Goal: Book appointment/travel/reservation

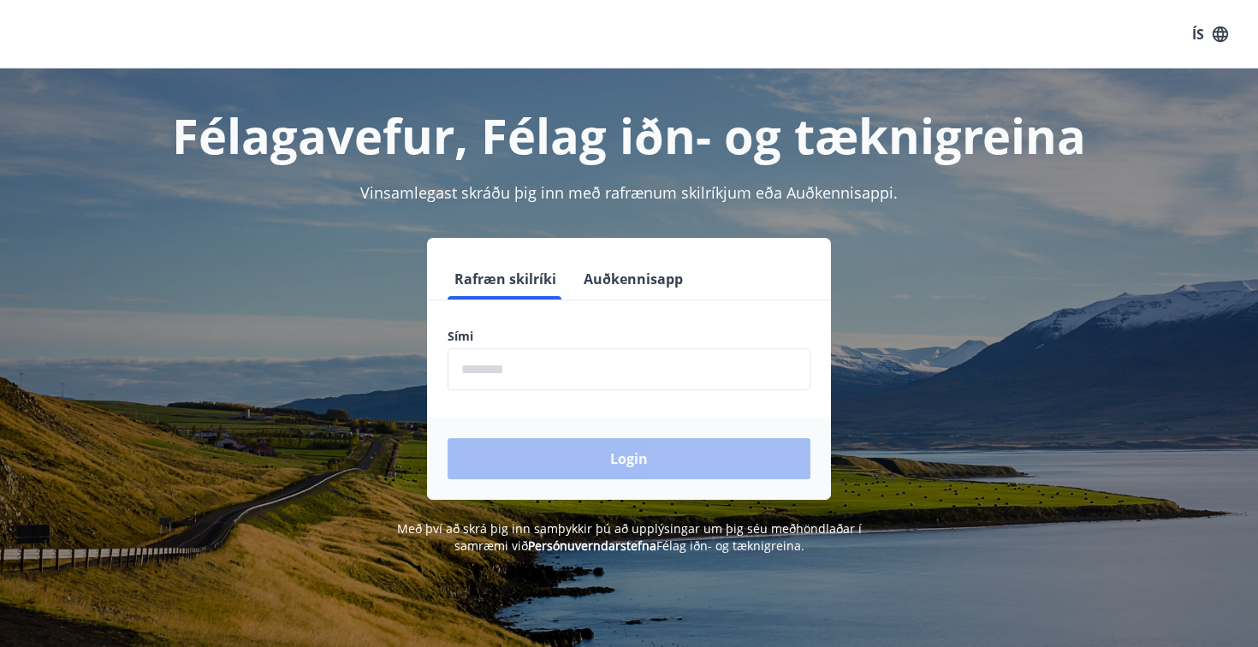
click at [520, 366] on input "phone" at bounding box center [629, 369] width 363 height 42
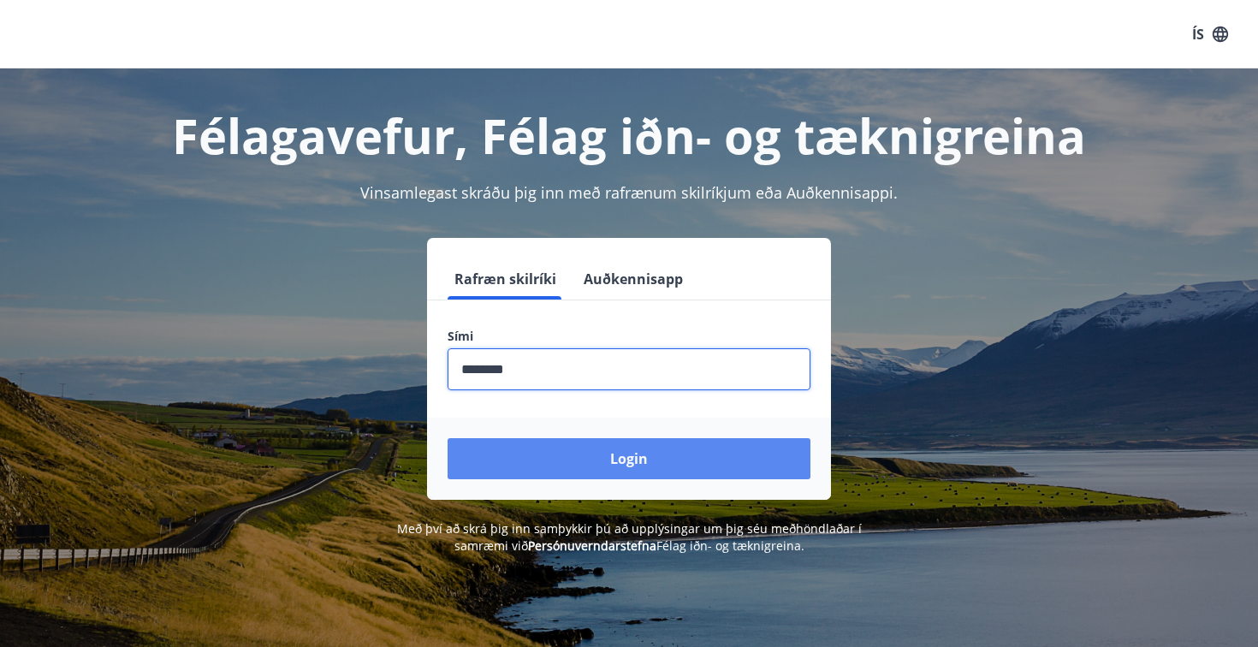
type input "********"
click at [742, 466] on button "Login" at bounding box center [629, 458] width 363 height 41
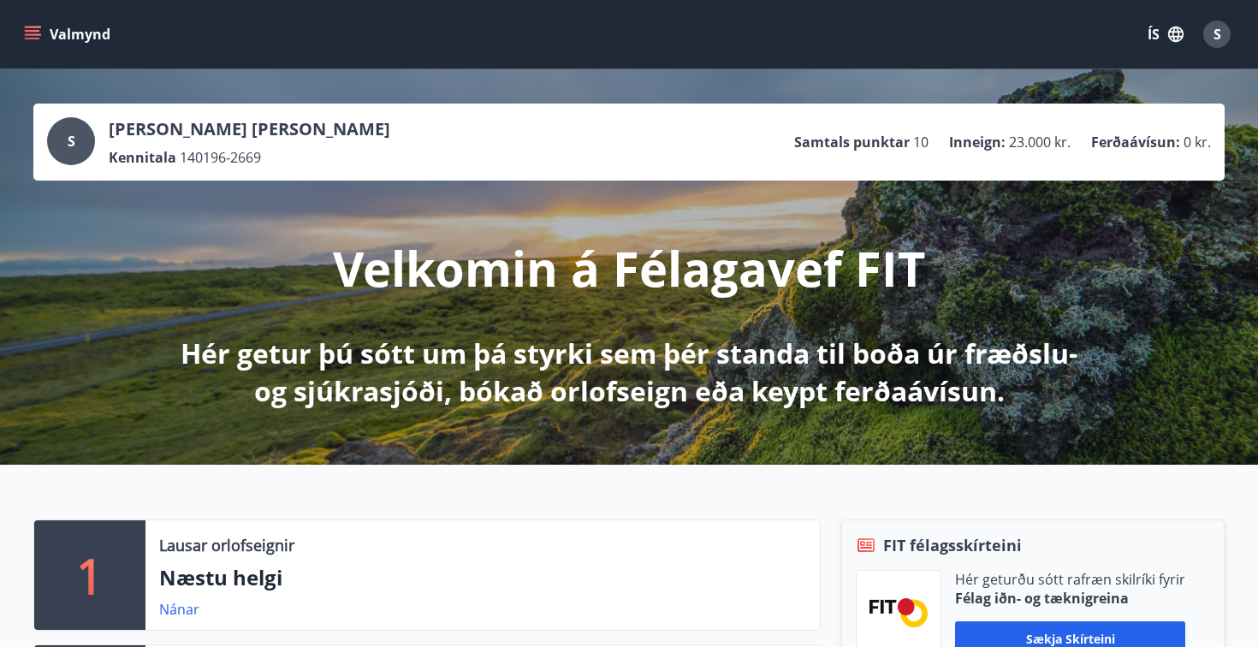
click at [50, 36] on button "Valmynd" at bounding box center [69, 34] width 97 height 31
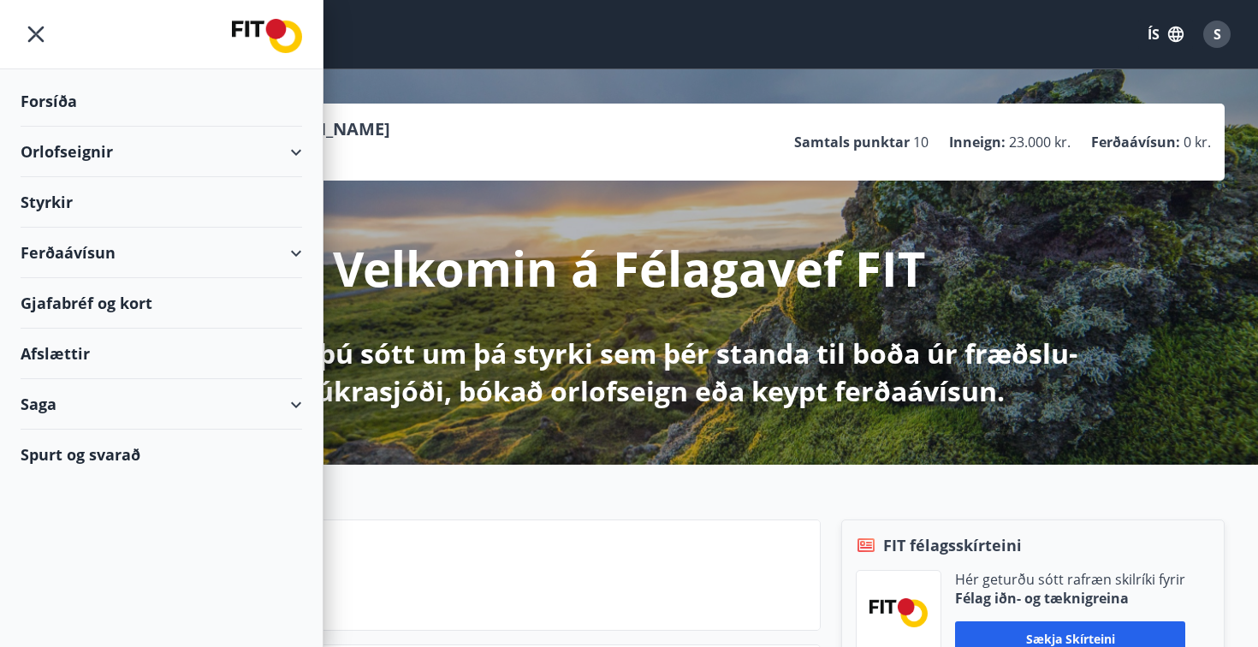
click at [212, 151] on div "Orlofseignir" at bounding box center [162, 152] width 282 height 50
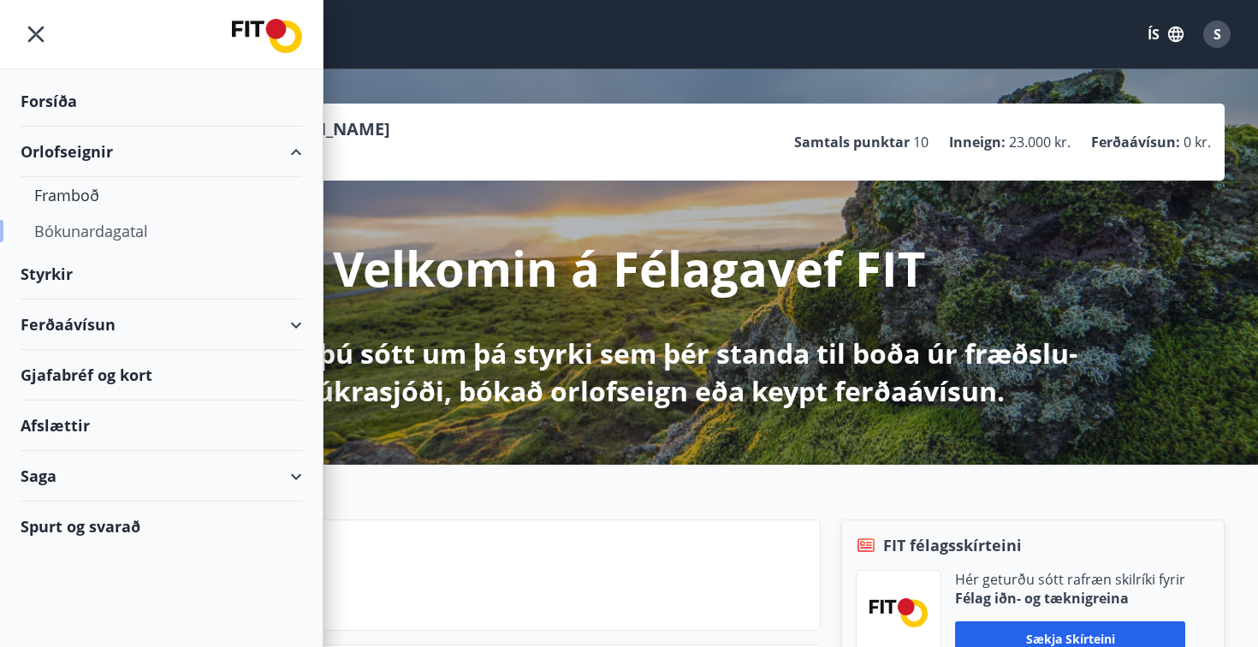
click at [122, 231] on div "Bókunardagatal" at bounding box center [161, 231] width 254 height 36
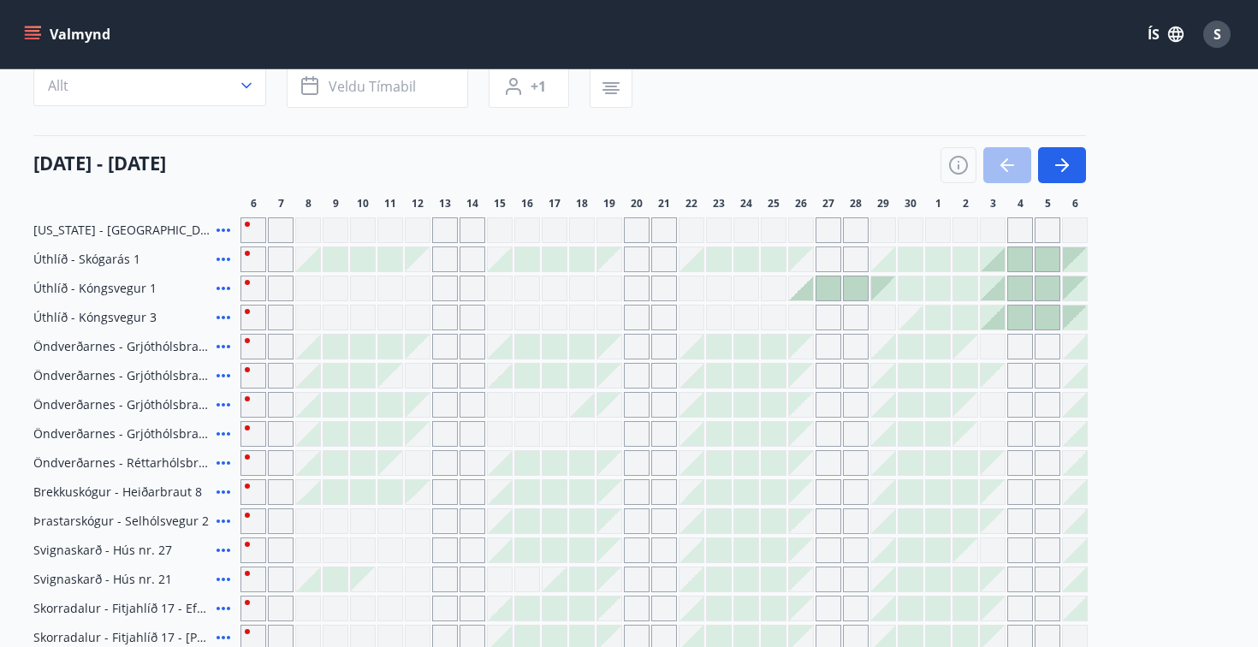
scroll to position [157, 0]
click at [974, 514] on div at bounding box center [965, 519] width 24 height 24
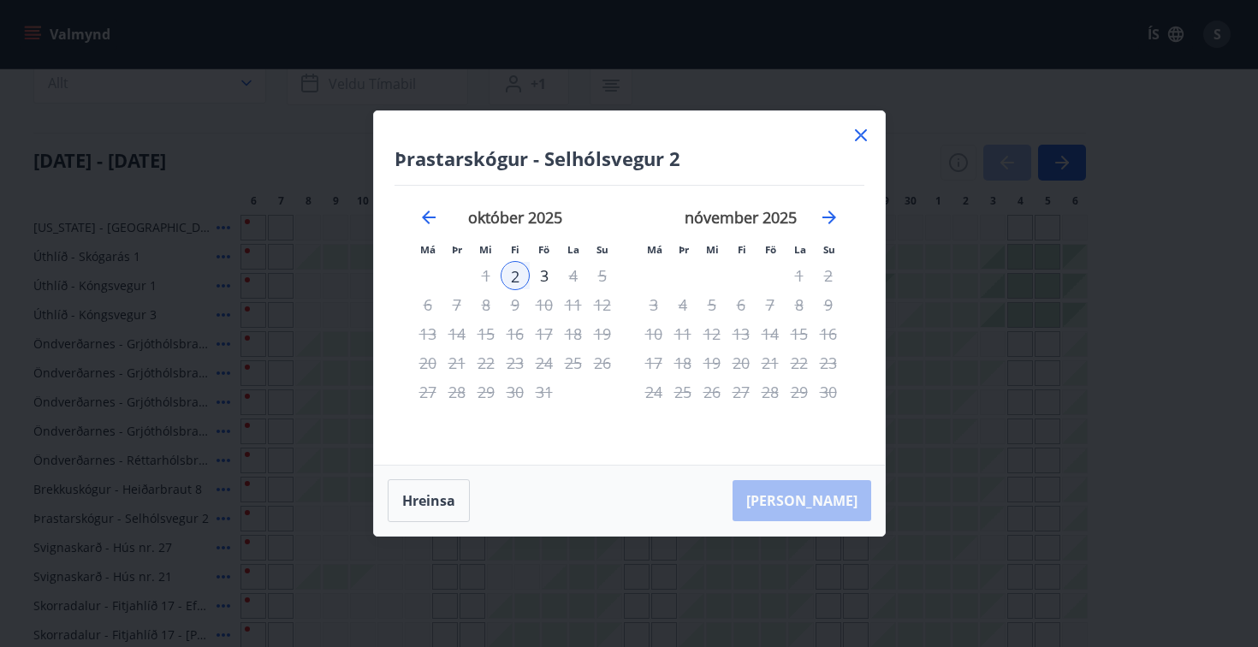
click at [867, 132] on icon at bounding box center [861, 135] width 21 height 21
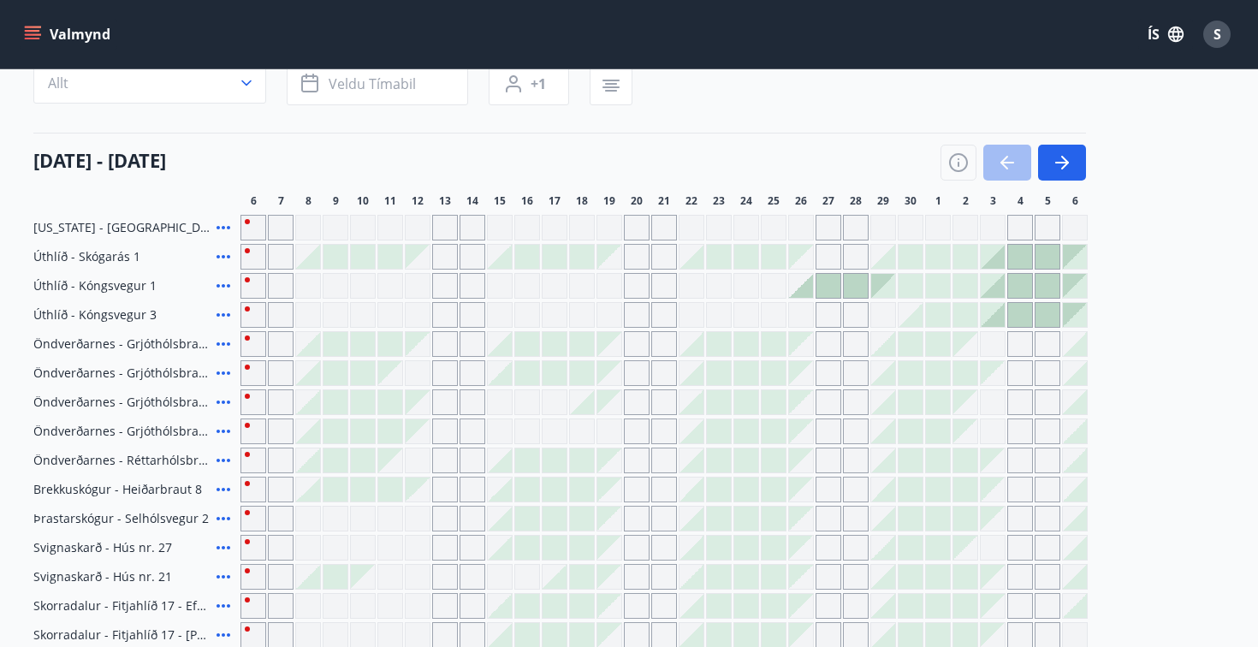
click at [998, 266] on div at bounding box center [993, 257] width 24 height 24
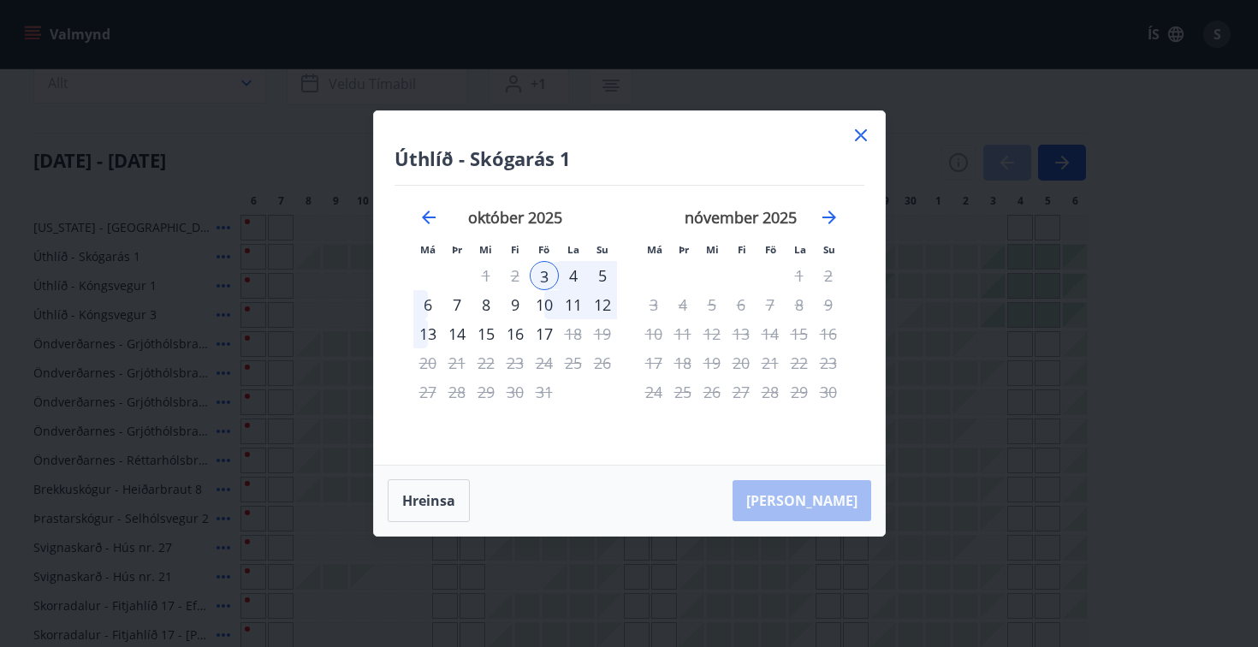
click at [425, 307] on div "6" at bounding box center [427, 304] width 29 height 29
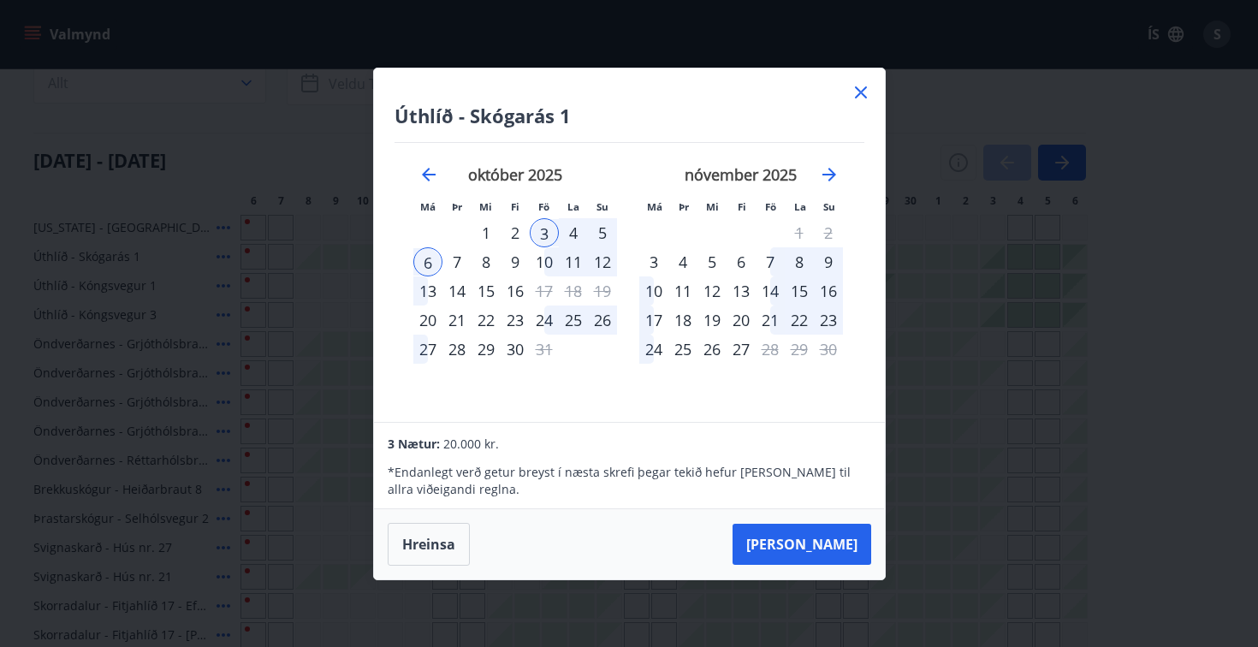
click at [864, 97] on icon at bounding box center [861, 92] width 12 height 12
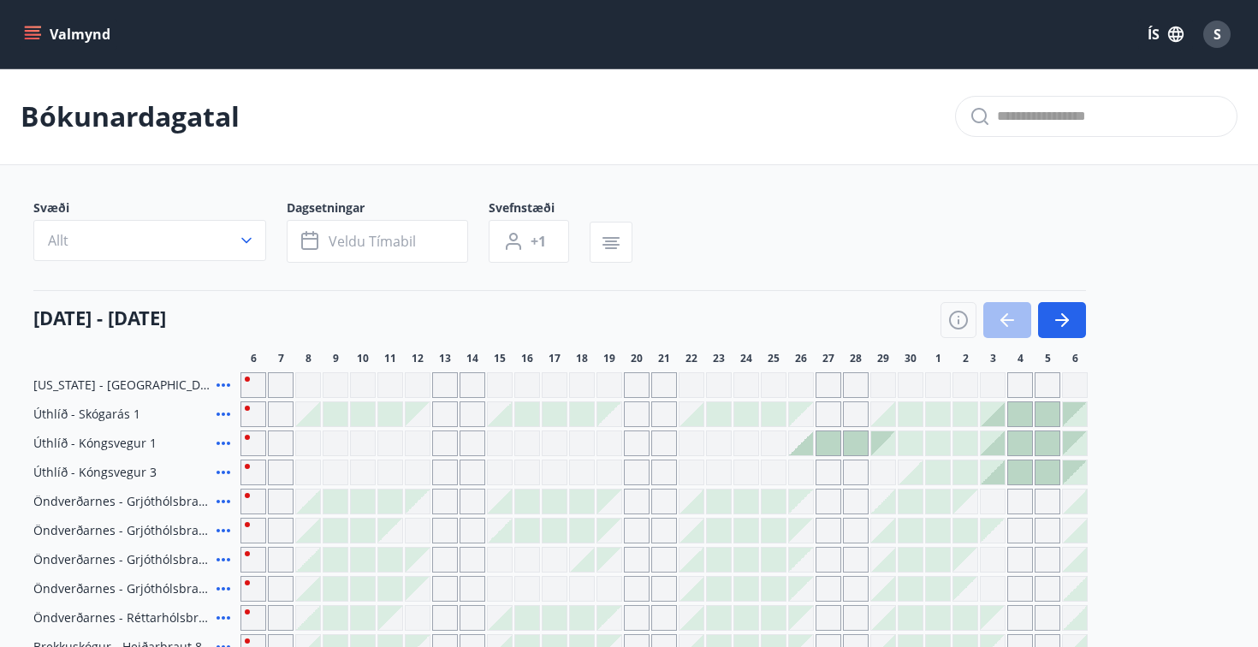
scroll to position [0, 0]
click at [50, 34] on button "Valmynd" at bounding box center [69, 34] width 97 height 31
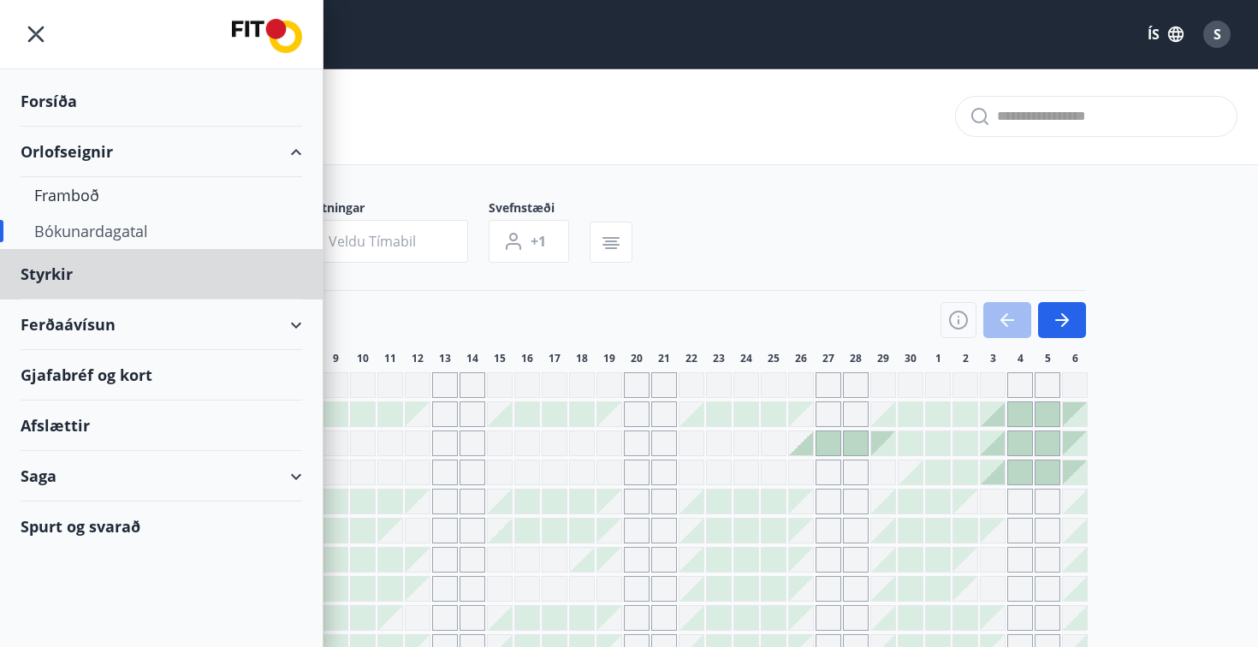
click at [82, 95] on div "Forsíða" at bounding box center [162, 101] width 282 height 50
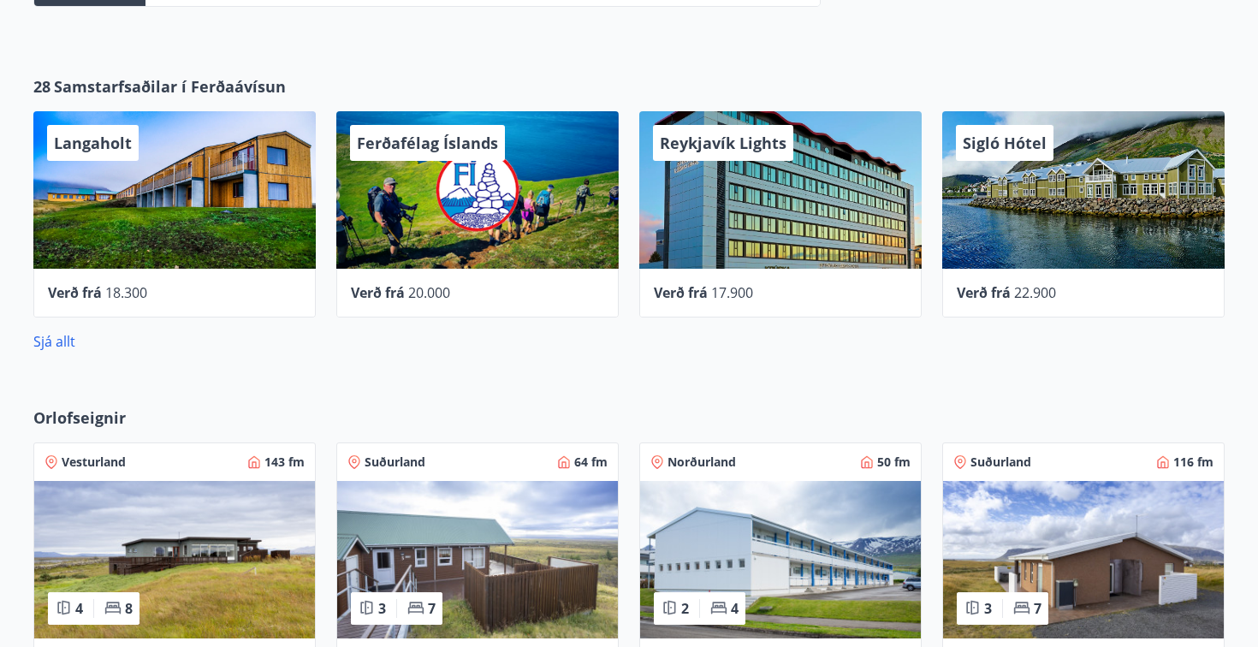
scroll to position [747, 0]
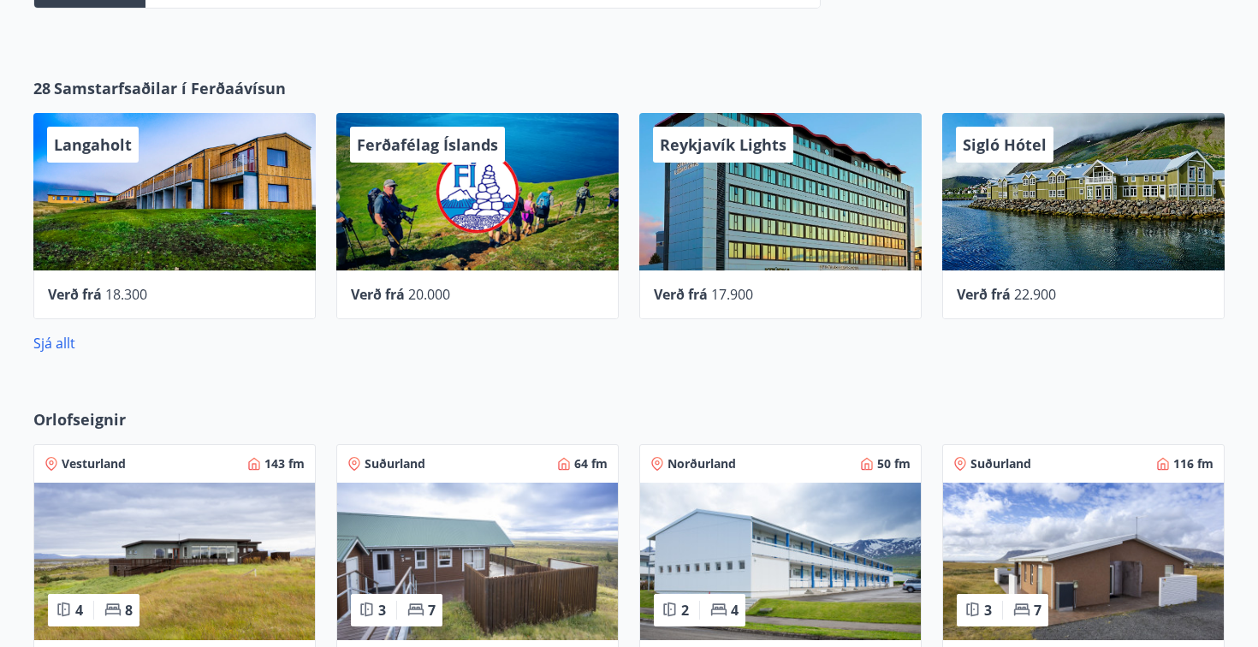
click at [828, 267] on div "Reykjavík Lights" at bounding box center [780, 191] width 282 height 157
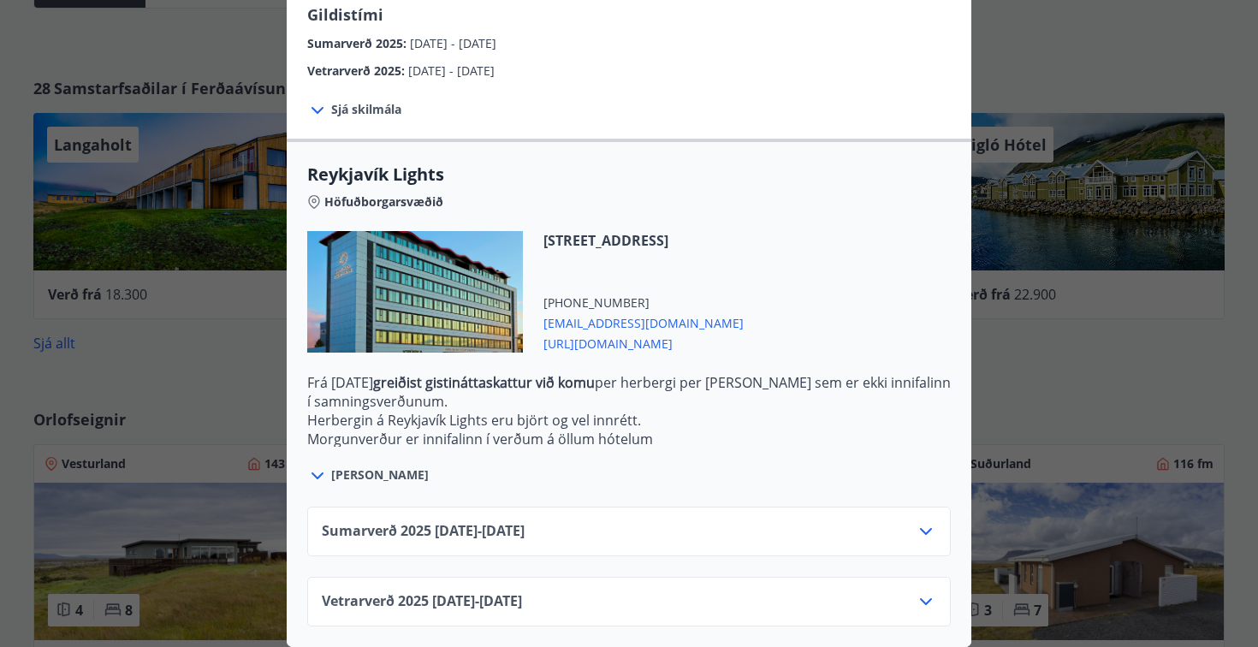
scroll to position [419, 0]
click at [1036, 402] on div "Reykjavík Lights Fyrir bókarnir og frekari upplýsingar vinsamlega senduð póst á…" at bounding box center [629, 323] width 1258 height 647
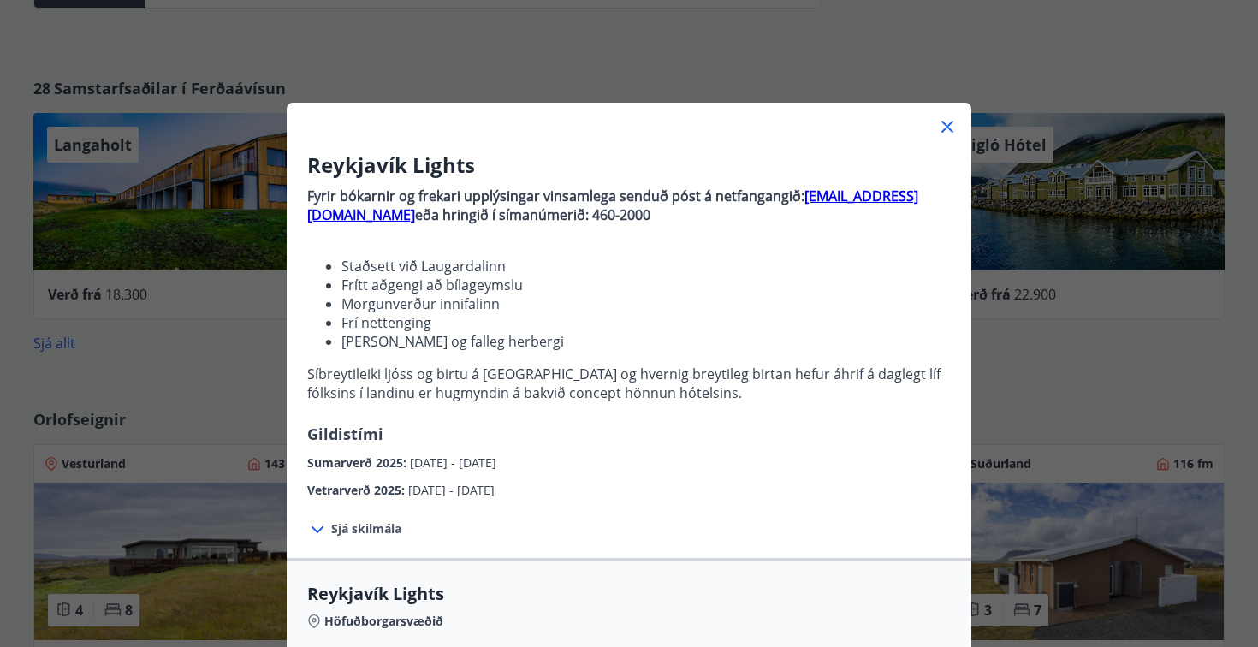
click at [948, 125] on icon at bounding box center [947, 127] width 12 height 12
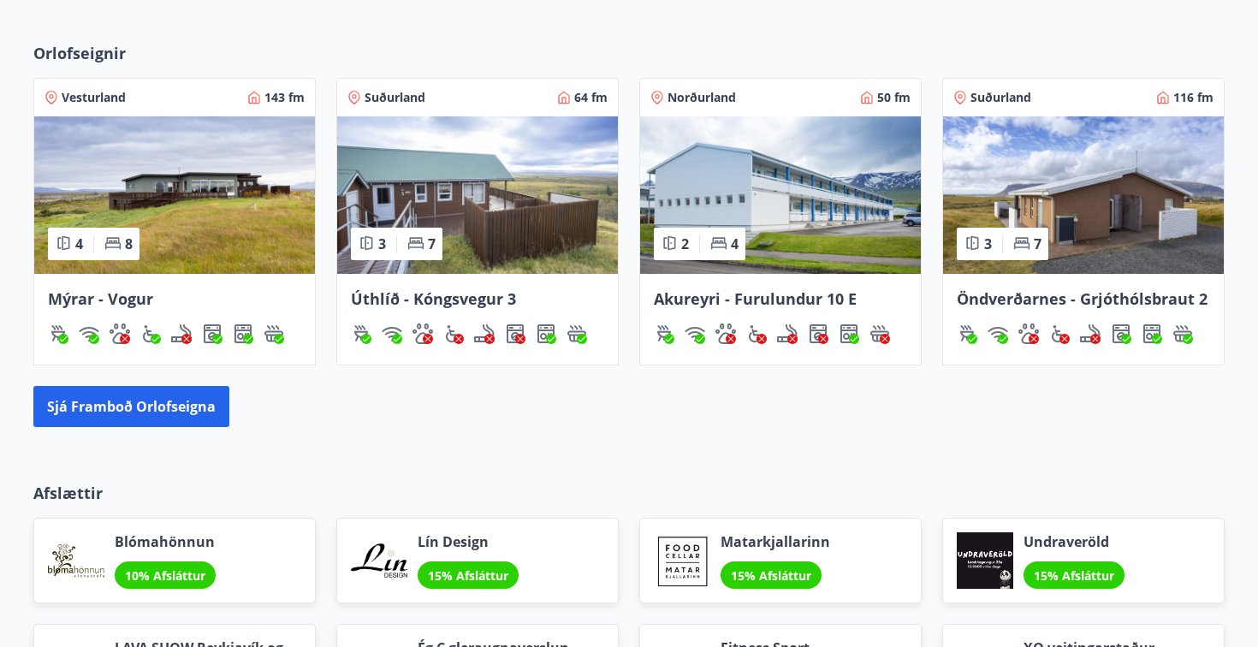
scroll to position [1114, 0]
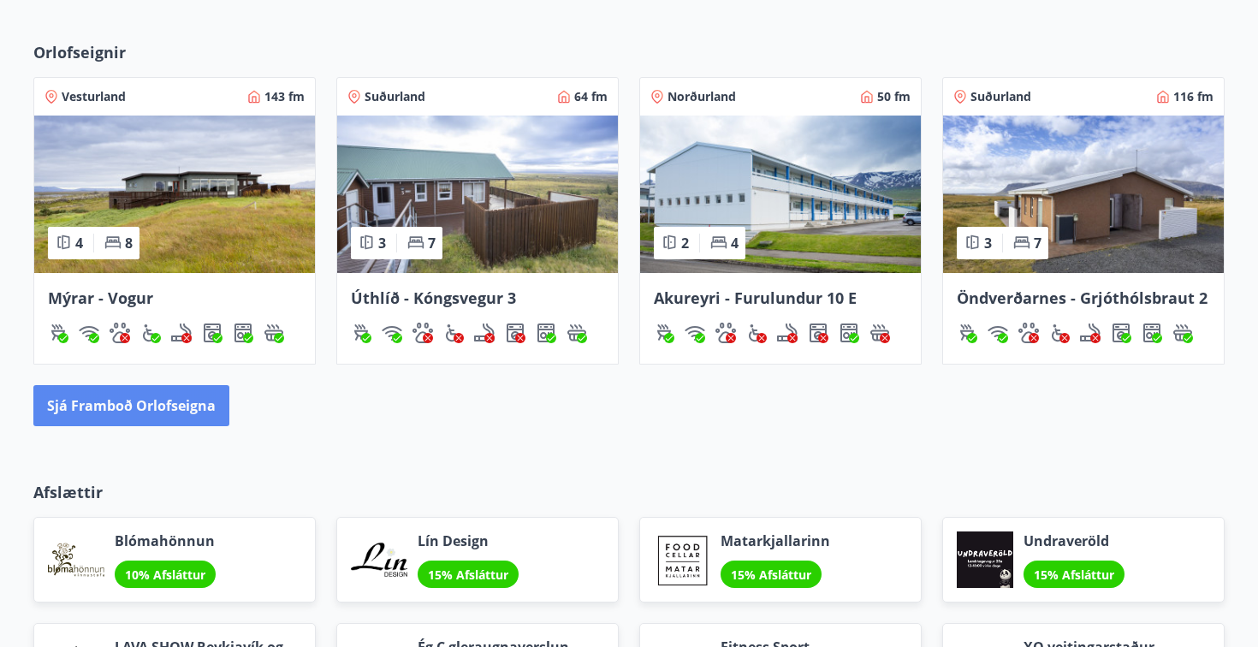
click at [187, 395] on button "Sjá framboð orlofseigna" at bounding box center [131, 405] width 196 height 41
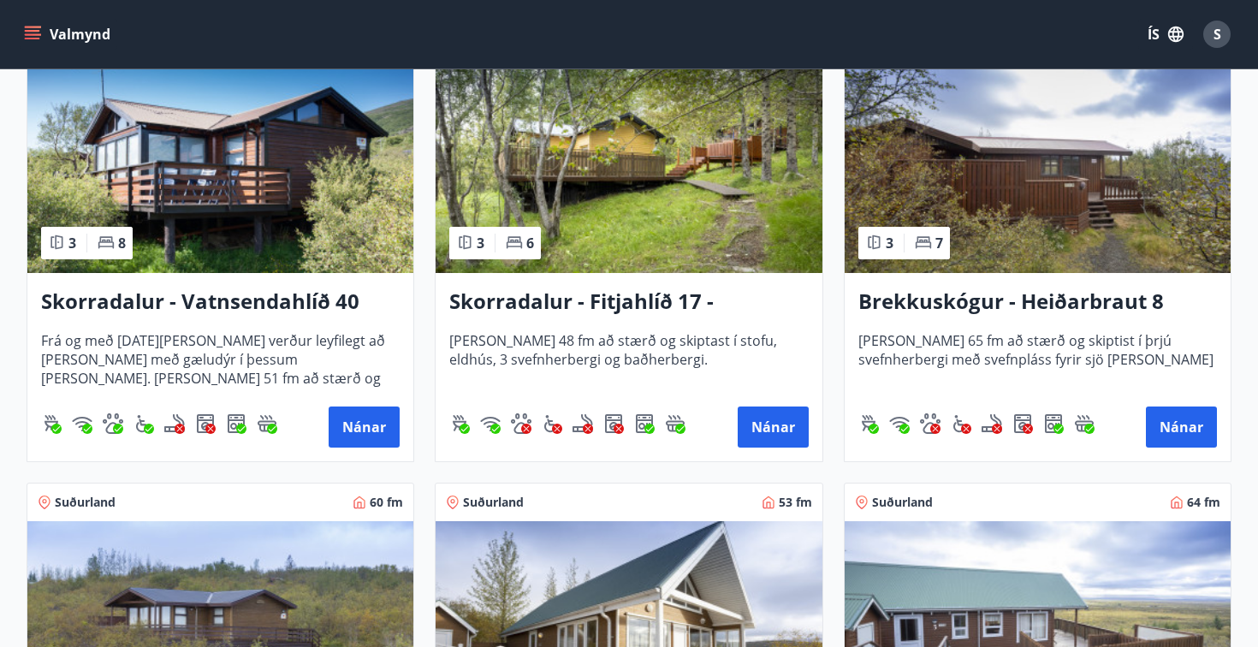
scroll to position [2231, 0]
